Goal: Information Seeking & Learning: Understand process/instructions

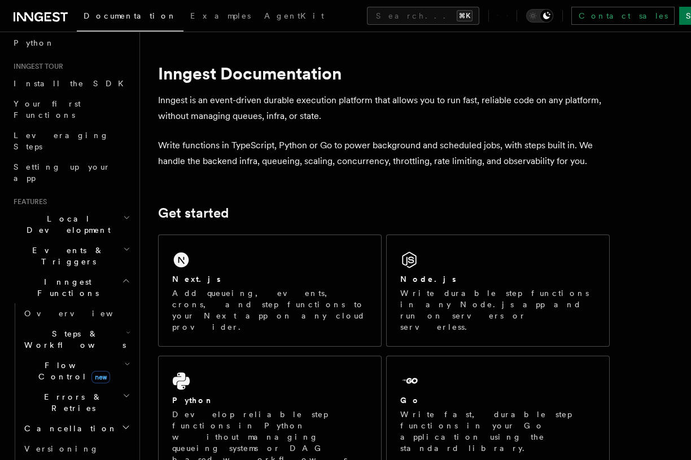
scroll to position [143, 0]
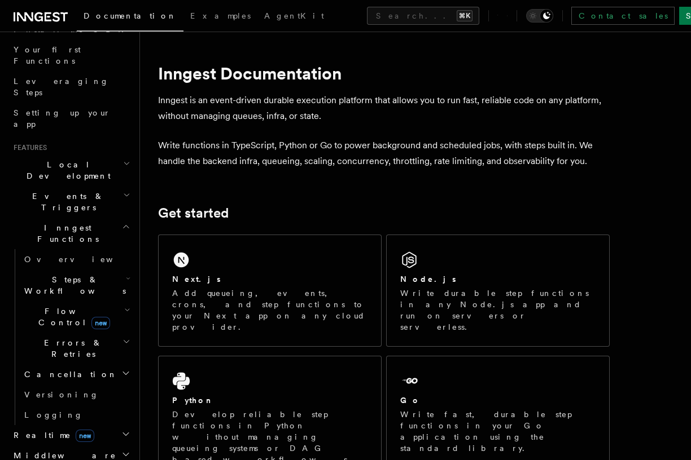
drag, startPoint x: 234, startPoint y: 216, endPoint x: 160, endPoint y: 218, distance: 74.5
click at [160, 218] on h2 "Get started" at bounding box center [383, 213] width 451 height 16
drag, startPoint x: 241, startPoint y: 214, endPoint x: 160, endPoint y: 218, distance: 81.3
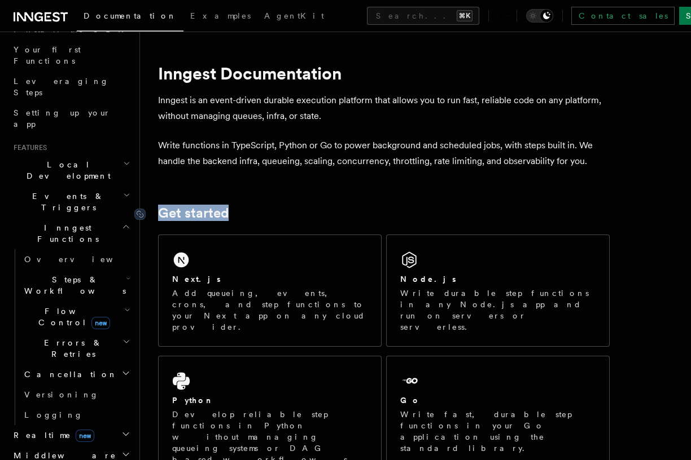
click at [160, 218] on h2 "Get started" at bounding box center [383, 213] width 451 height 16
click at [257, 212] on h2 "Get started" at bounding box center [383, 213] width 451 height 16
drag, startPoint x: 257, startPoint y: 212, endPoint x: 161, endPoint y: 218, distance: 95.5
click at [161, 218] on h2 "Get started" at bounding box center [383, 213] width 451 height 16
click at [262, 216] on h2 "Get started" at bounding box center [383, 213] width 451 height 16
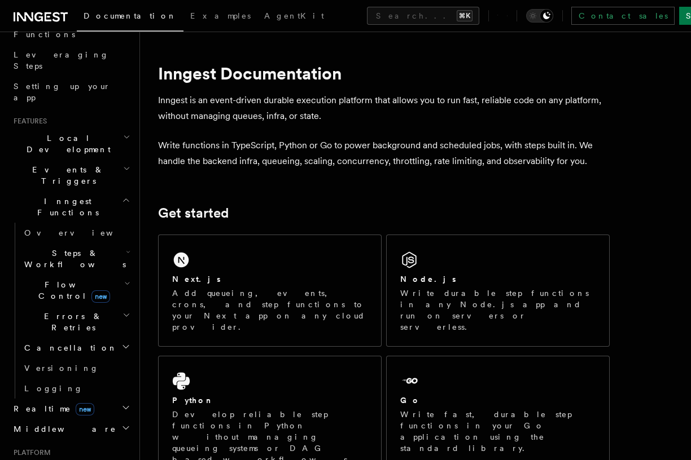
scroll to position [144, 0]
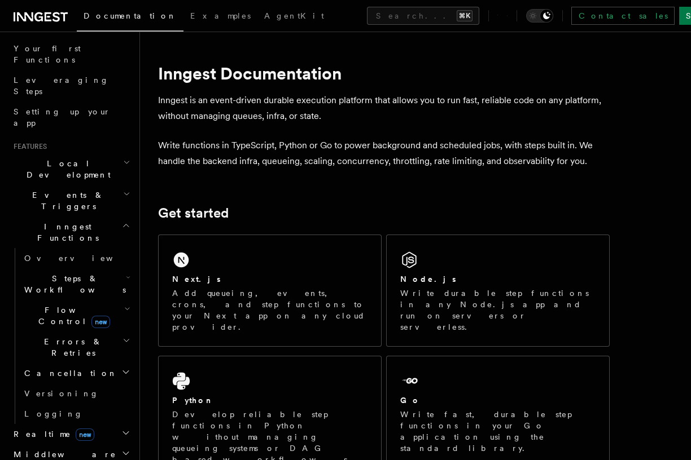
click at [125, 368] on icon "button" at bounding box center [125, 372] width 9 height 9
click at [124, 368] on icon "button" at bounding box center [125, 372] width 9 height 9
click at [122, 336] on icon "button" at bounding box center [126, 340] width 8 height 9
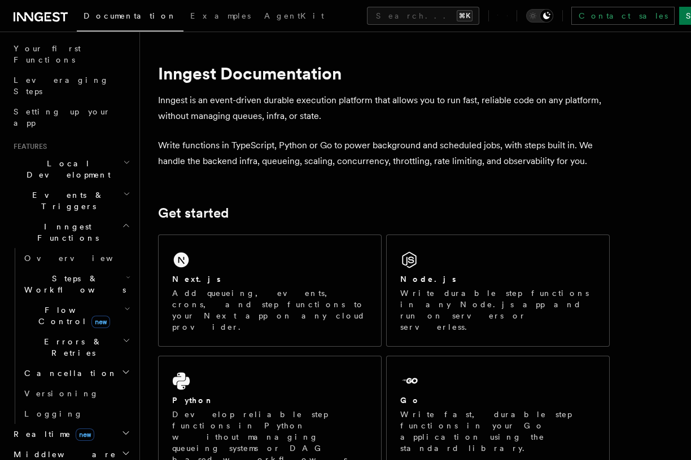
click at [116, 300] on h2 "Flow Control new" at bounding box center [76, 316] width 113 height 32
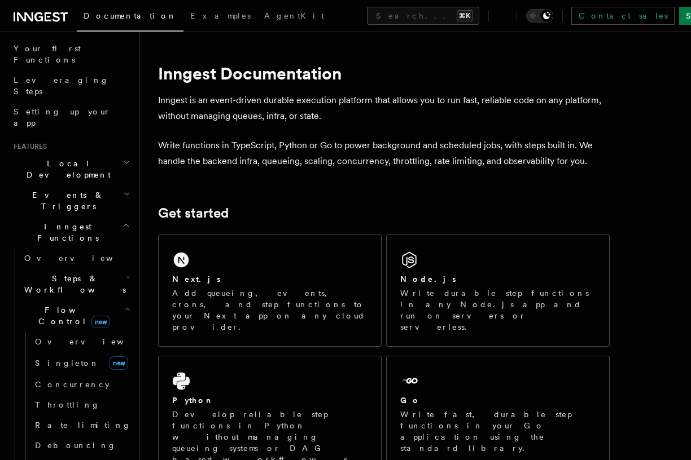
click at [116, 300] on h2 "Flow Control new" at bounding box center [76, 316] width 113 height 32
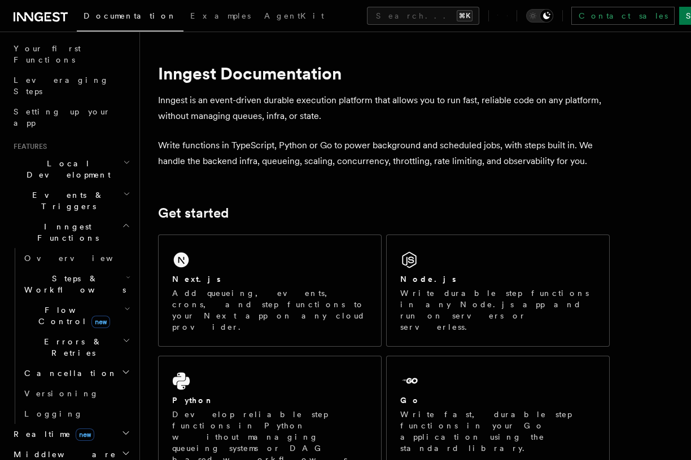
click at [123, 269] on h2 "Steps & Workflows" at bounding box center [76, 285] width 113 height 32
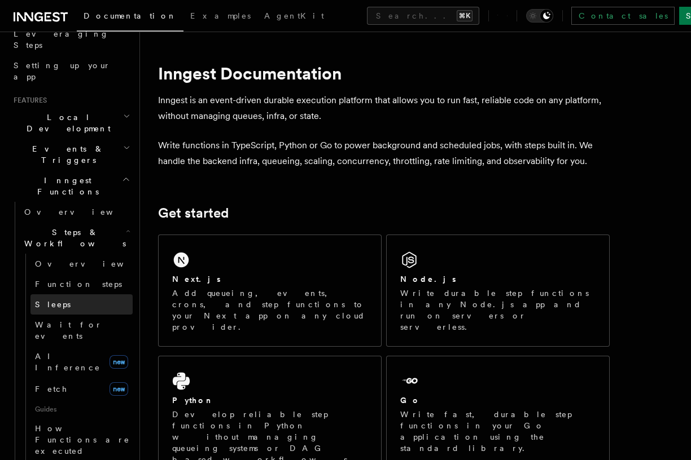
scroll to position [178, 0]
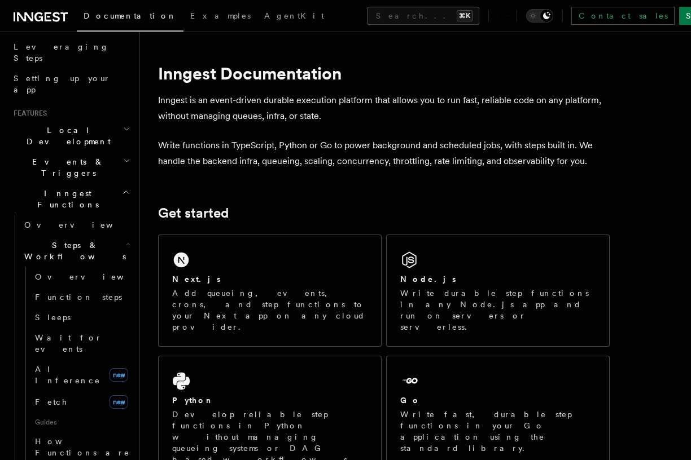
click at [126, 240] on icon "button" at bounding box center [128, 244] width 5 height 9
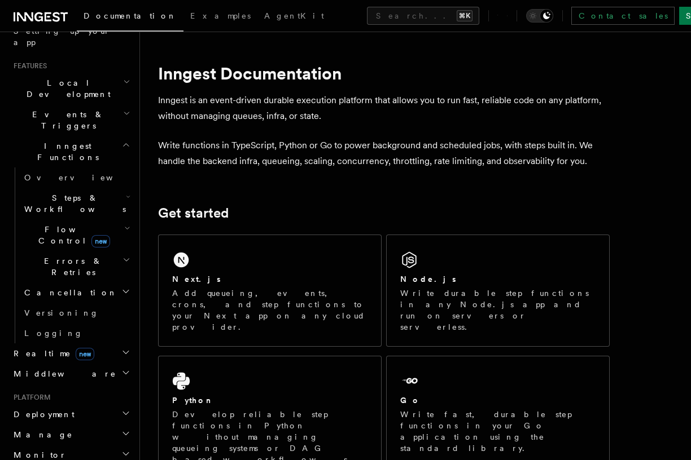
scroll to position [222, 0]
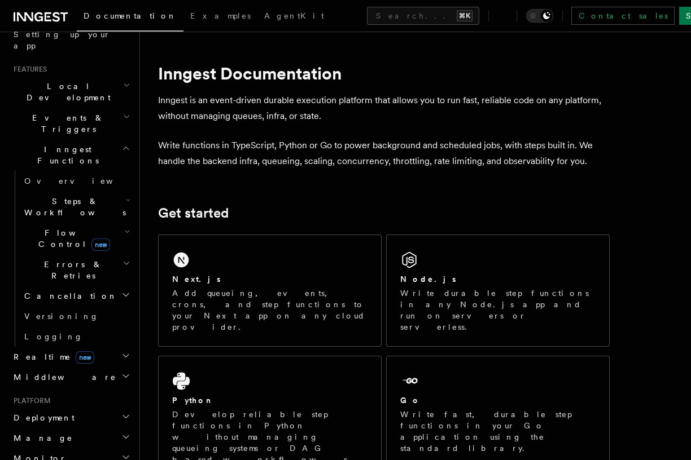
click at [110, 347] on h2 "Realtime new" at bounding box center [71, 357] width 124 height 20
click at [111, 191] on h2 "Steps & Workflows" at bounding box center [76, 207] width 113 height 32
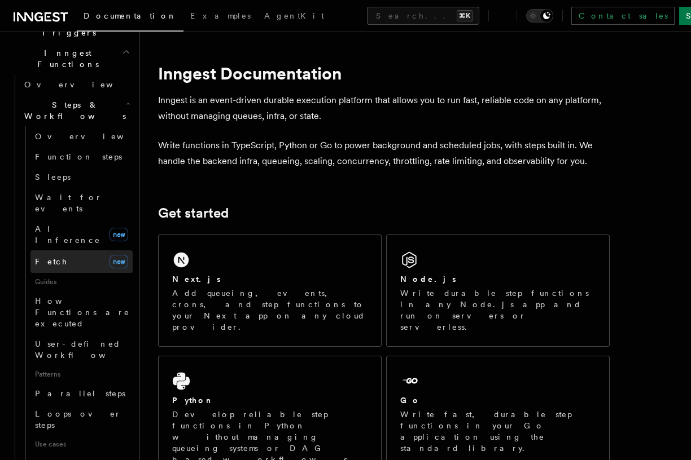
scroll to position [321, 0]
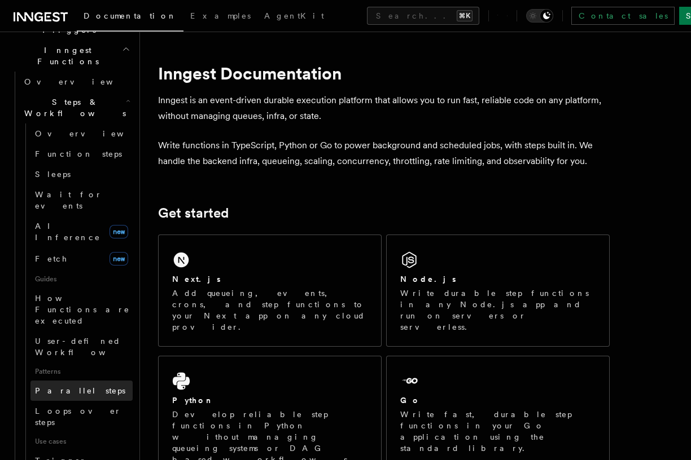
click at [90, 381] on link "Parallel steps" at bounding box center [81, 391] width 102 height 20
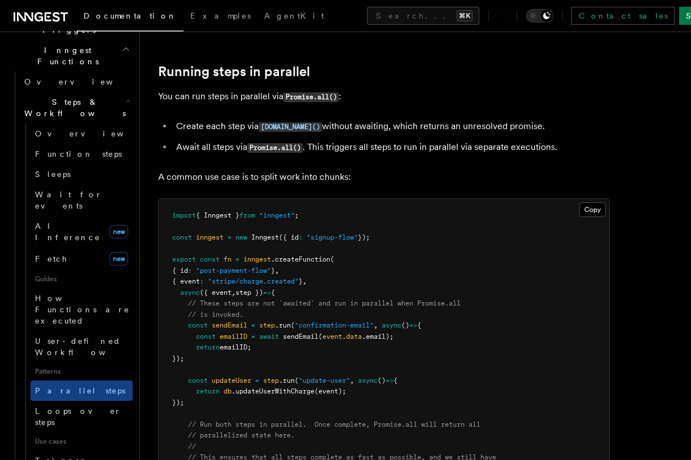
scroll to position [223, 0]
drag, startPoint x: 173, startPoint y: 200, endPoint x: 398, endPoint y: 388, distance: 293.7
click at [398, 388] on pre "import { Inngest } from "inngest" ; const inngest = new Inngest ({ id : "signup…" at bounding box center [384, 370] width 450 height 342
drag, startPoint x: 212, startPoint y: 387, endPoint x: 170, endPoint y: 205, distance: 186.4
click at [170, 205] on pre "import { Inngest } from "inngest" ; const inngest = new Inngest ({ id : "signup…" at bounding box center [384, 370] width 450 height 342
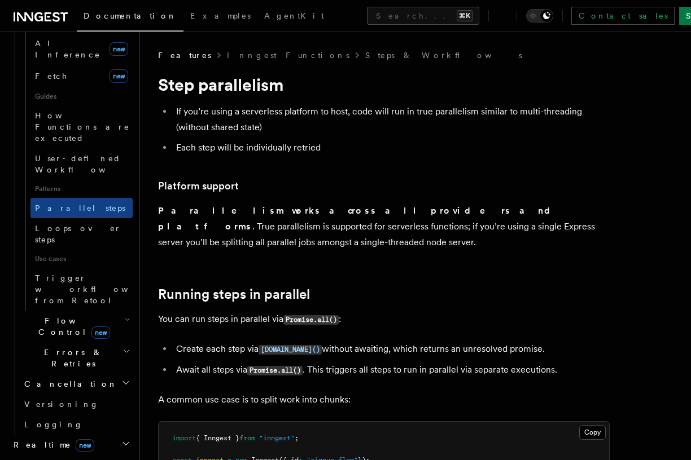
scroll to position [508, 0]
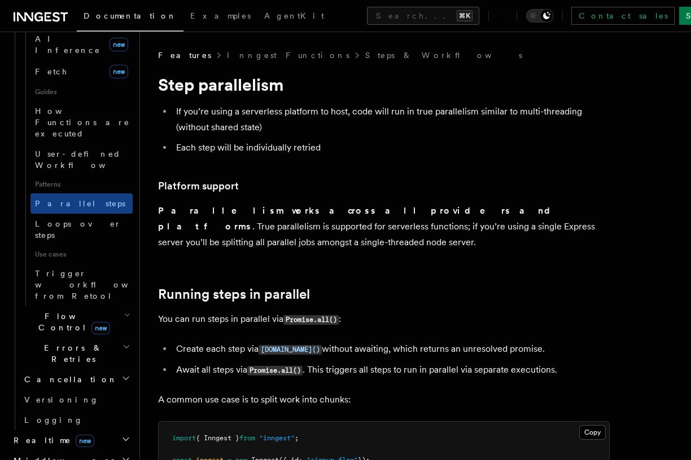
click at [91, 322] on span "new" at bounding box center [100, 328] width 19 height 12
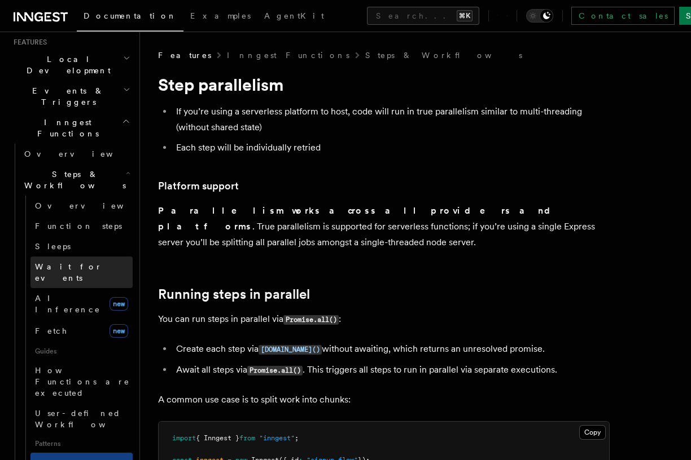
scroll to position [156, 0]
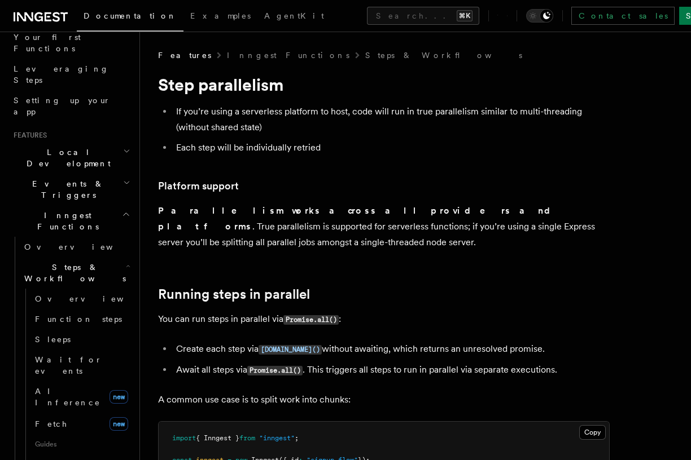
click at [91, 174] on h2 "Events & Triggers" at bounding box center [71, 190] width 124 height 32
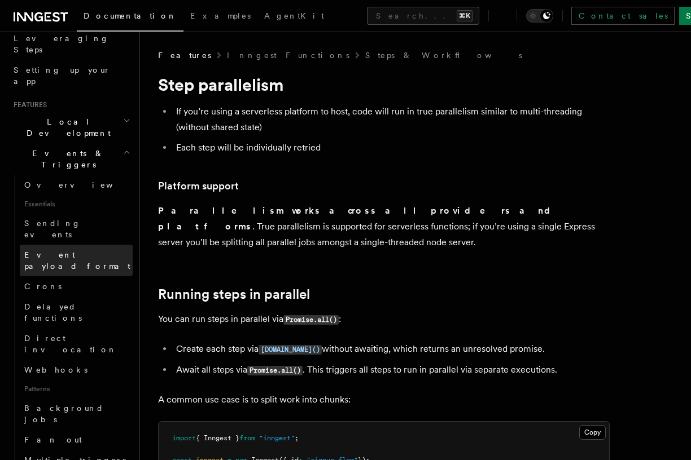
scroll to position [188, 0]
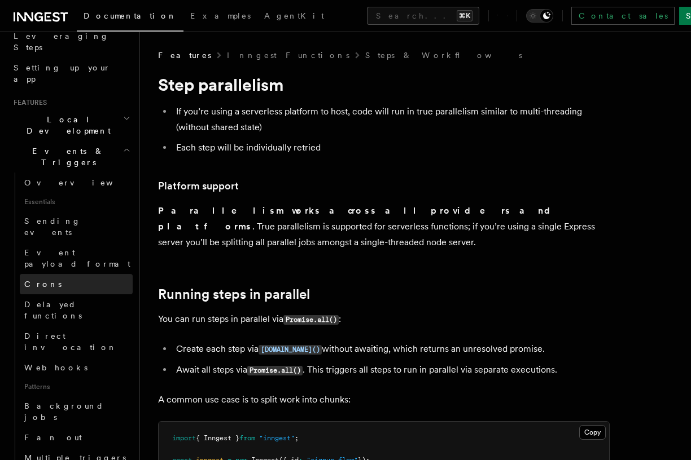
click at [84, 274] on link "Crons" at bounding box center [76, 284] width 113 height 20
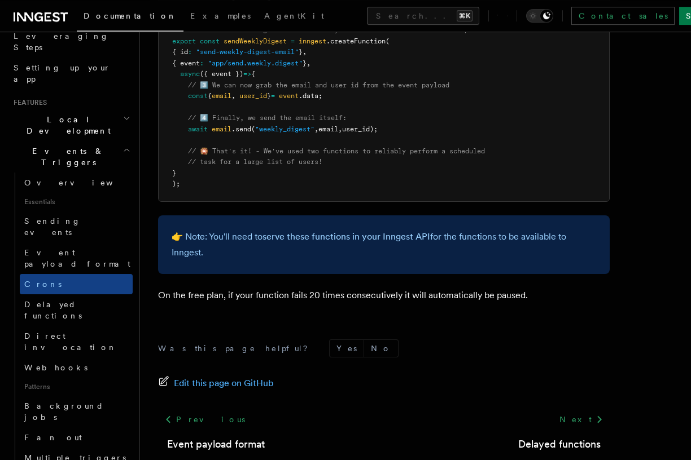
scroll to position [772, 0]
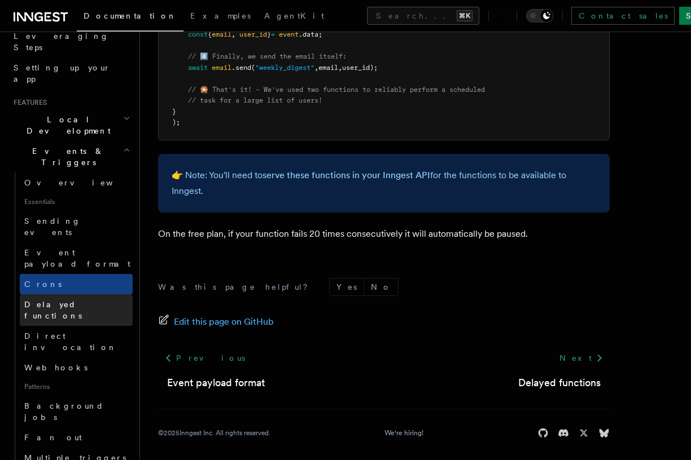
click at [91, 295] on link "Delayed functions" at bounding box center [76, 311] width 113 height 32
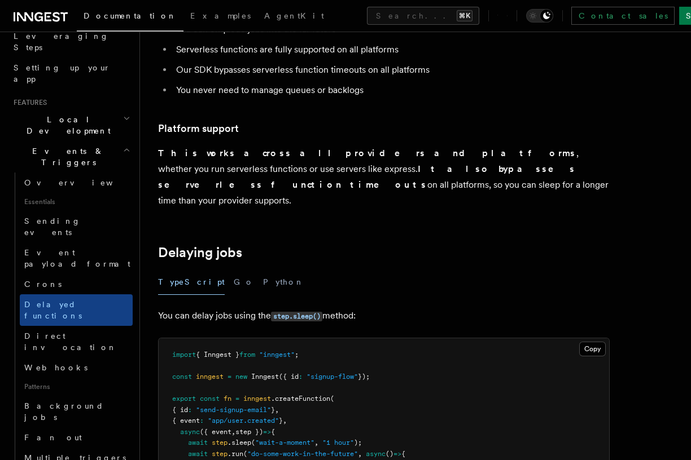
scroll to position [242, 0]
